Goal: Transaction & Acquisition: Book appointment/travel/reservation

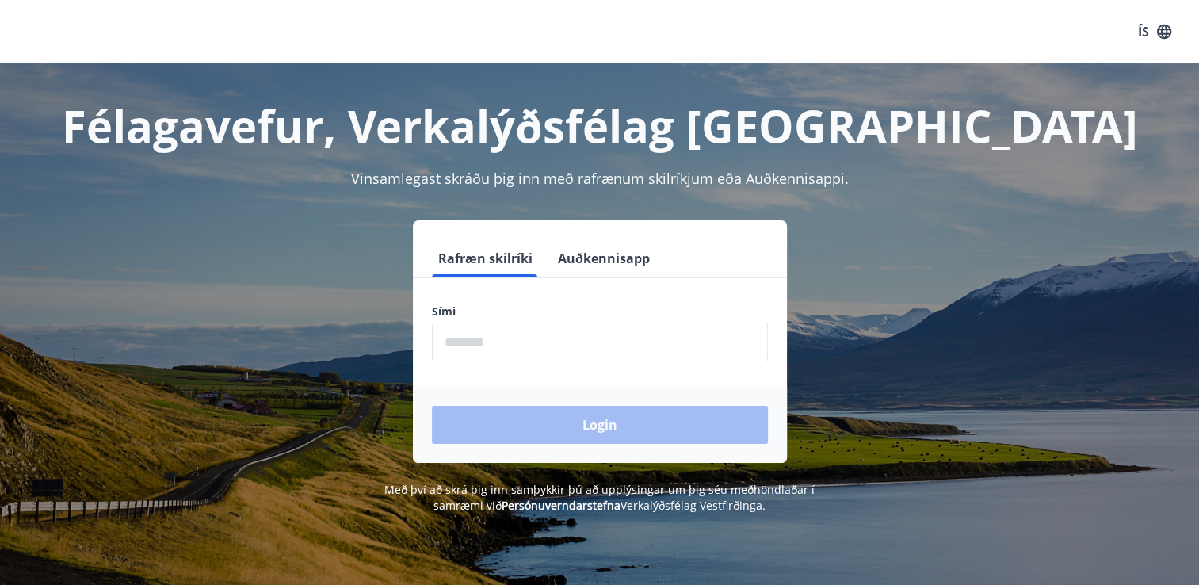
click at [468, 341] on input "phone" at bounding box center [600, 342] width 336 height 39
type input "********"
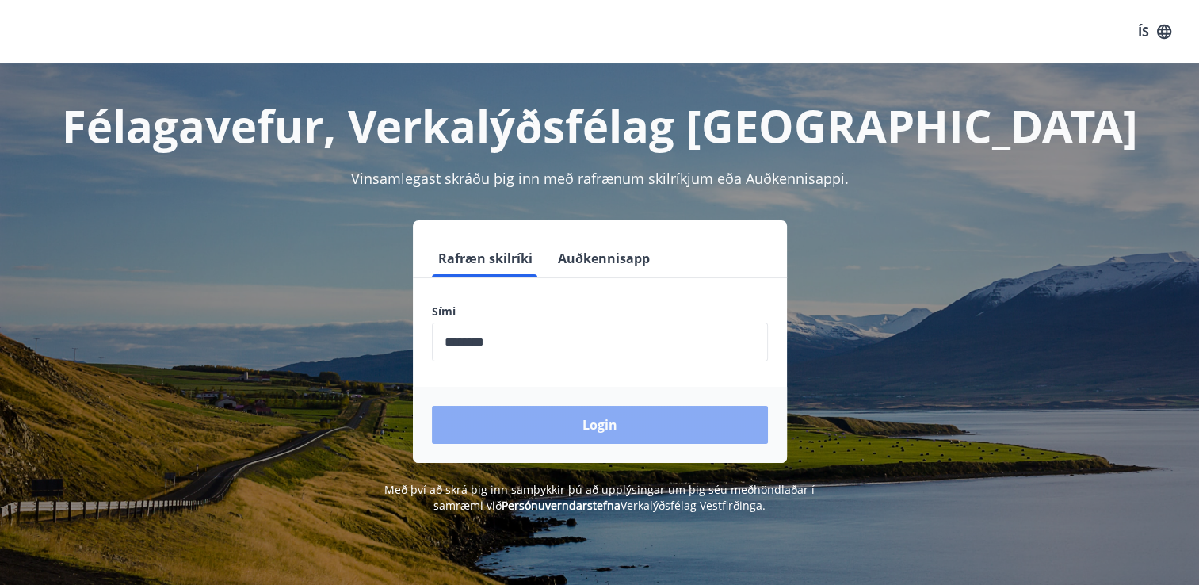
click at [544, 425] on button "Login" at bounding box center [600, 425] width 336 height 38
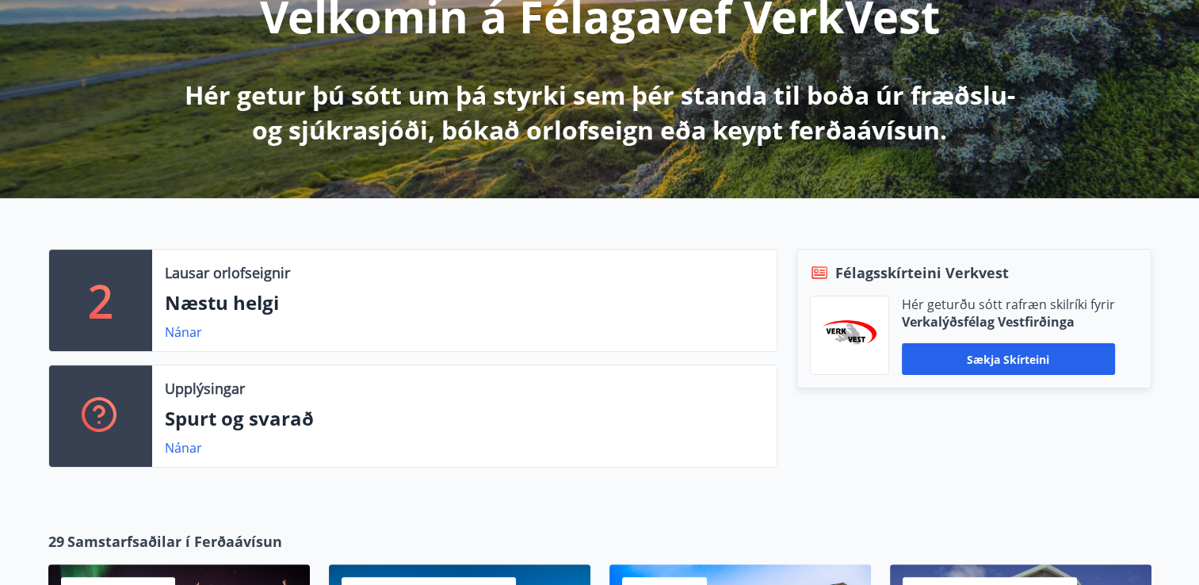
scroll to position [238, 0]
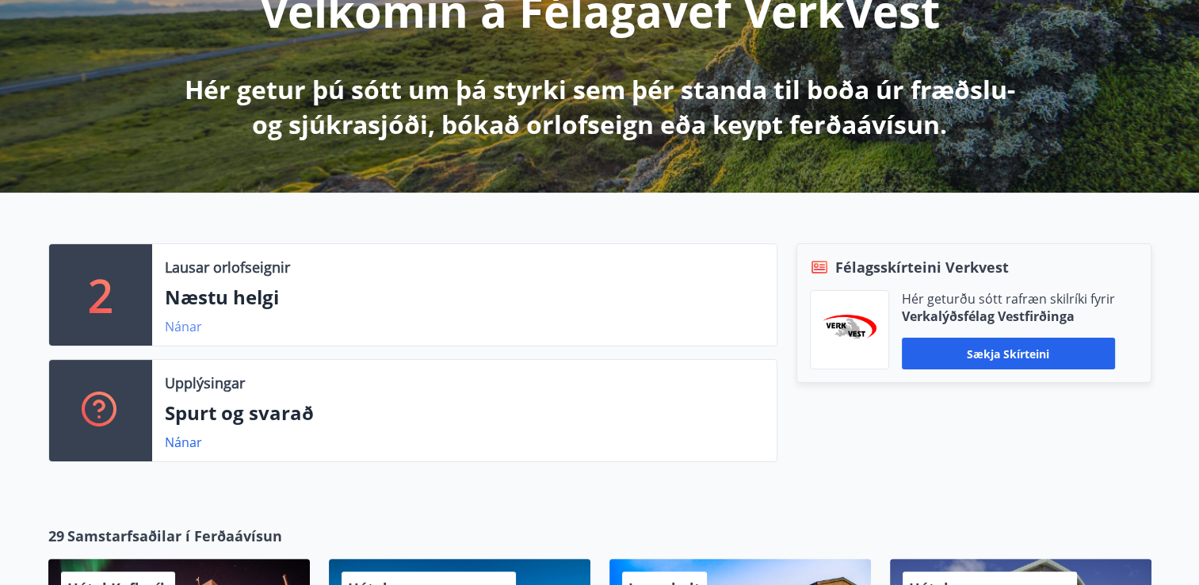
click at [181, 322] on link "Nánar" at bounding box center [183, 326] width 37 height 17
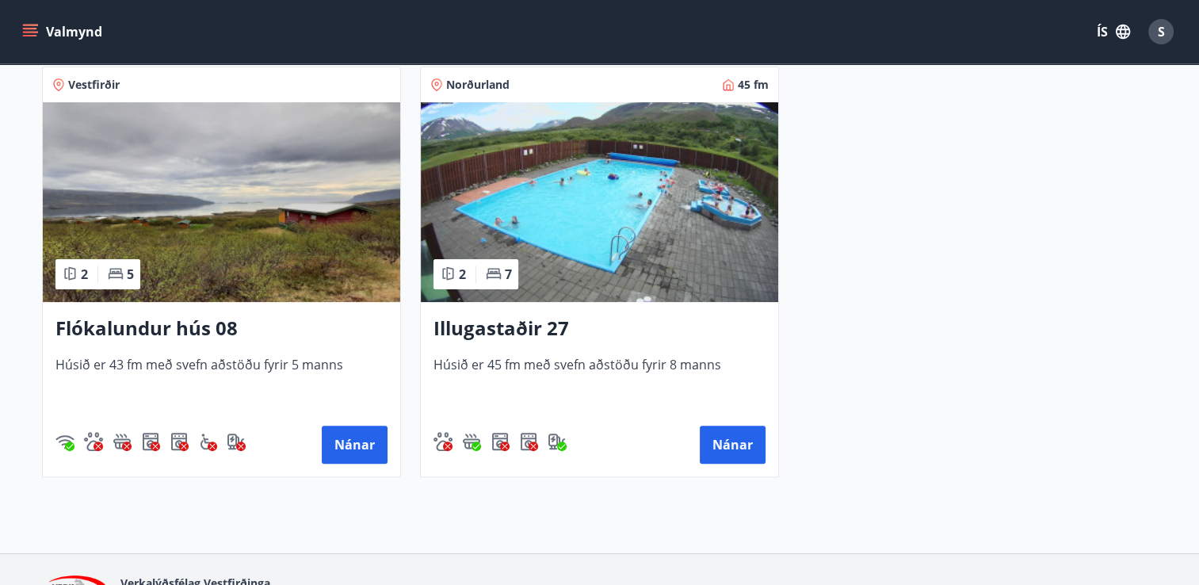
scroll to position [396, 0]
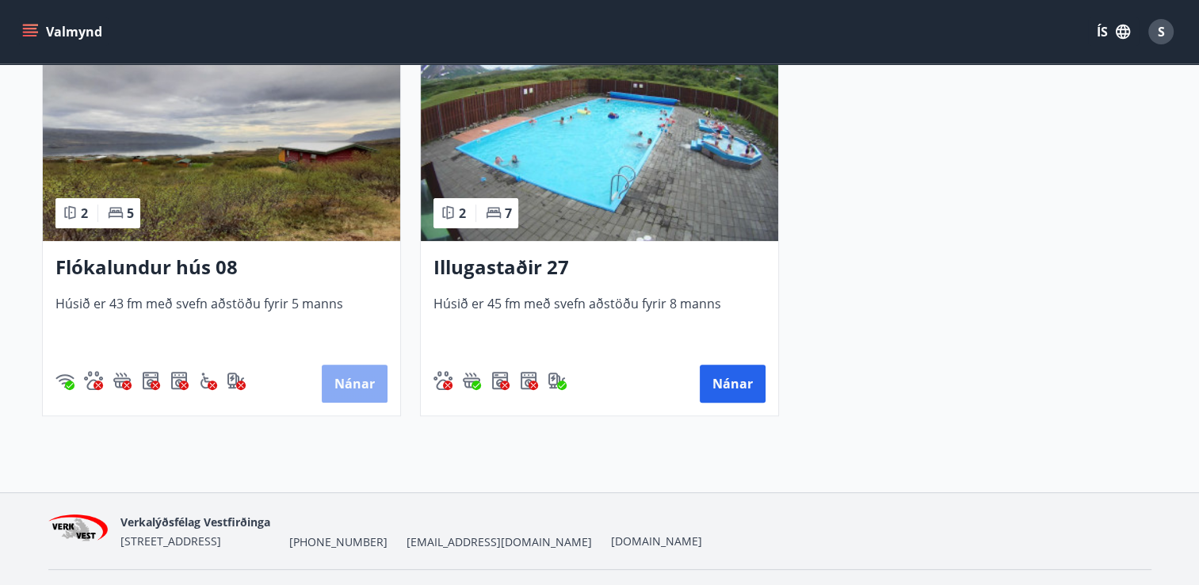
click at [342, 383] on button "Nánar" at bounding box center [355, 384] width 66 height 38
